Goal: Task Accomplishment & Management: Manage account settings

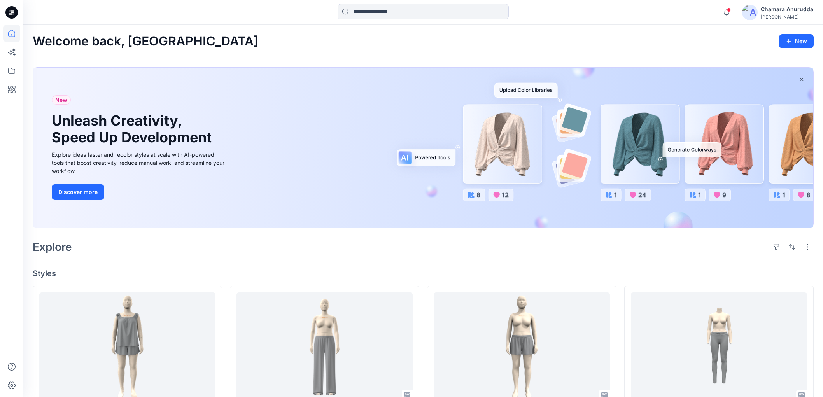
scroll to position [173, 0]
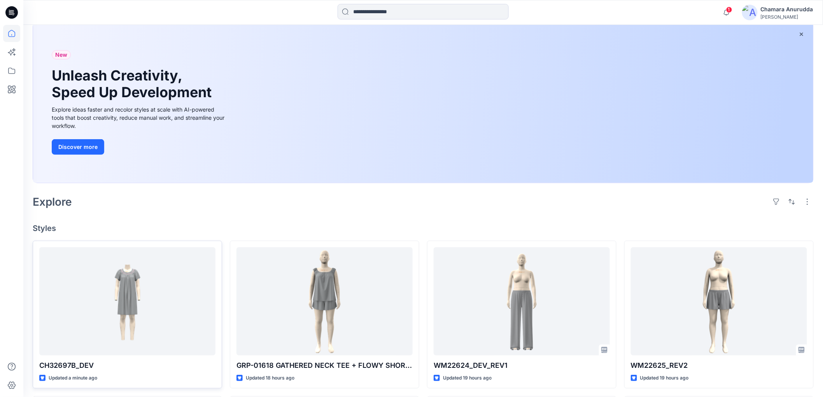
scroll to position [173, 0]
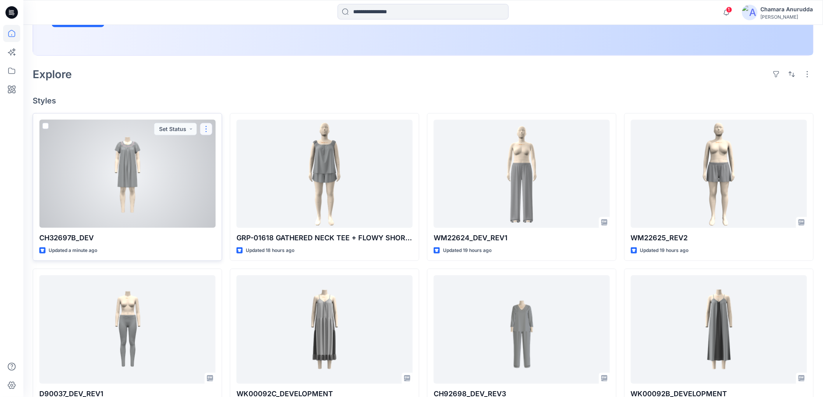
click at [209, 127] on button "button" at bounding box center [206, 129] width 12 height 12
click at [218, 145] on p "Edit" at bounding box center [220, 147] width 10 height 8
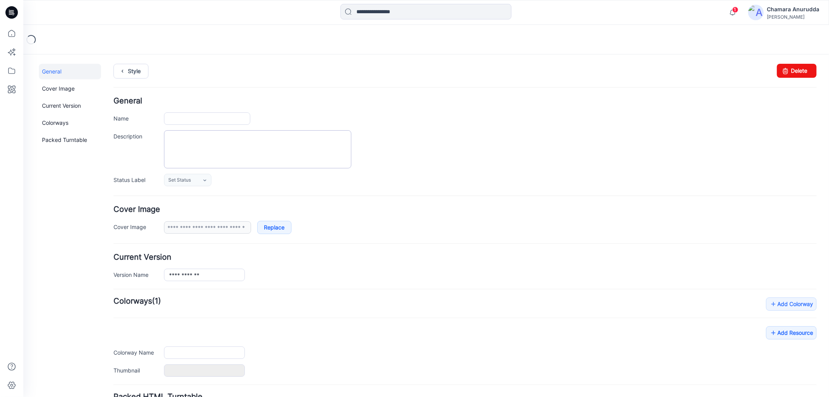
type input "**********"
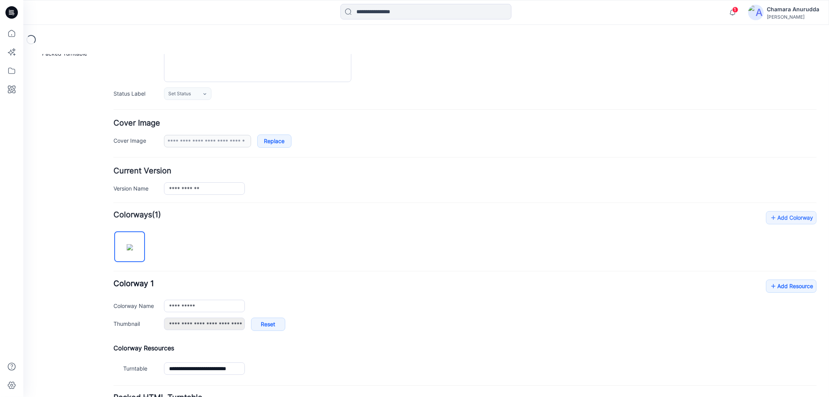
scroll to position [157, 0]
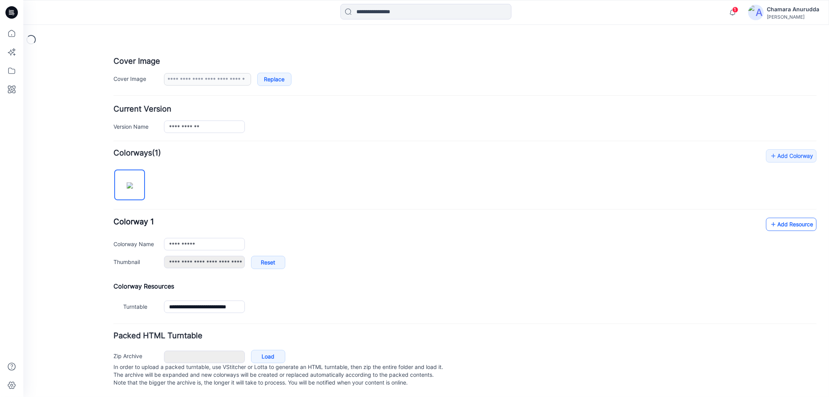
click at [796, 217] on link "Add Resource" at bounding box center [791, 223] width 51 height 13
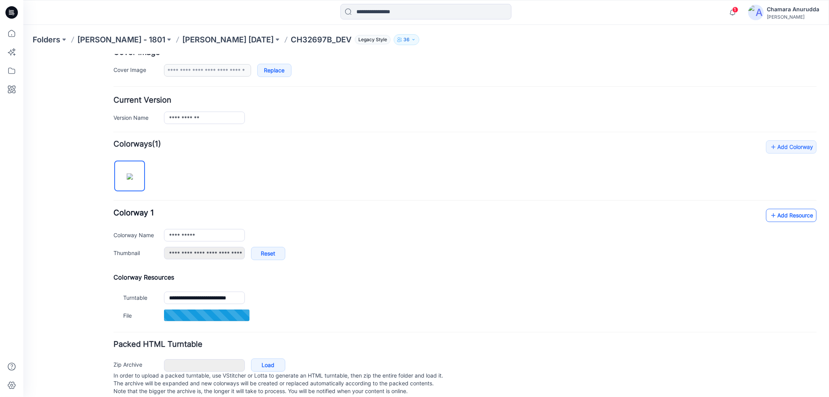
click at [770, 216] on icon at bounding box center [774, 215] width 8 height 12
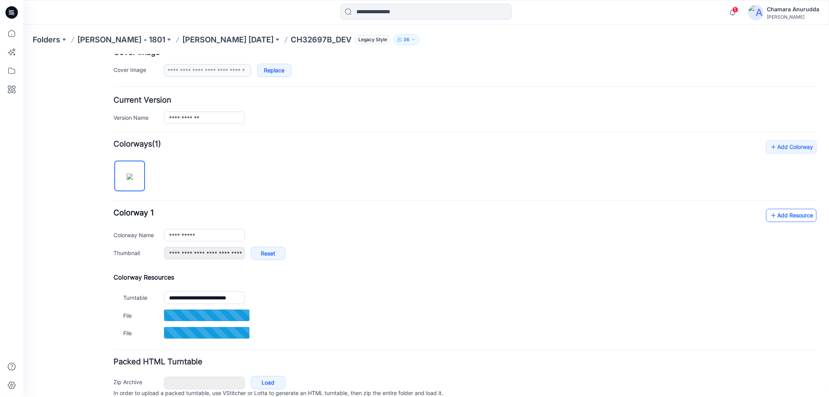
click at [770, 219] on icon at bounding box center [774, 215] width 8 height 12
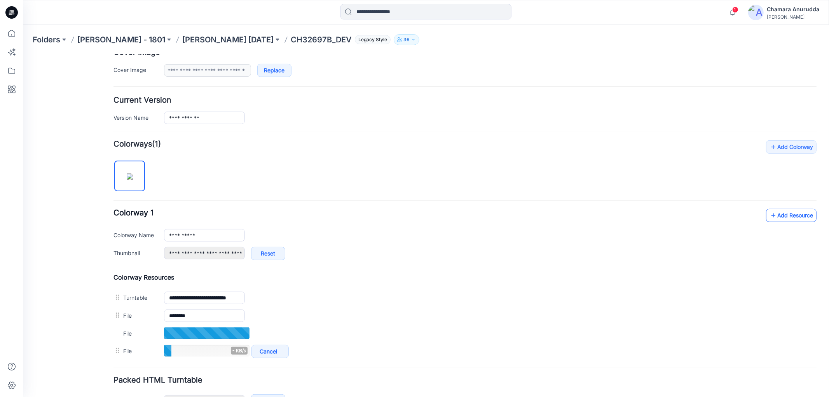
click at [779, 210] on link "Add Resource" at bounding box center [791, 214] width 51 height 13
